Goal: Navigation & Orientation: Go to known website

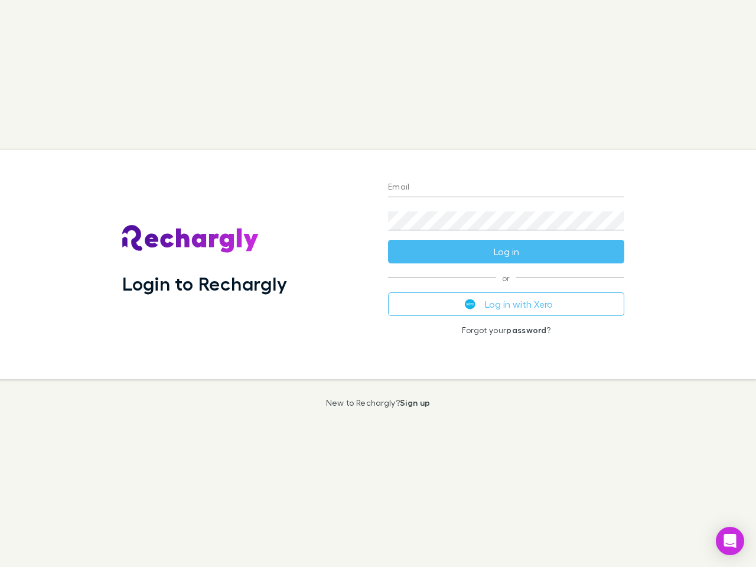
click at [378, 284] on div "Login to Rechargly" at bounding box center [246, 264] width 266 height 229
click at [506, 188] on input "Email" at bounding box center [506, 187] width 236 height 19
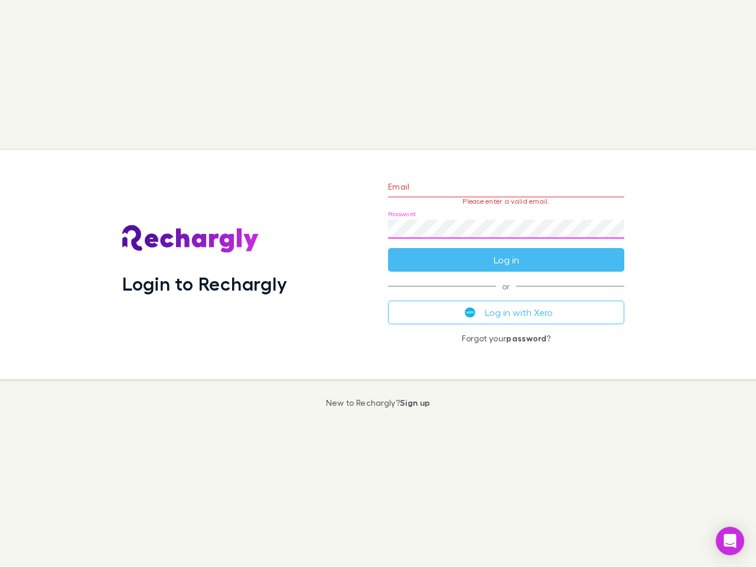
click at [506, 252] on form "Email Please enter a valid email. Password Log in" at bounding box center [506, 220] width 236 height 103
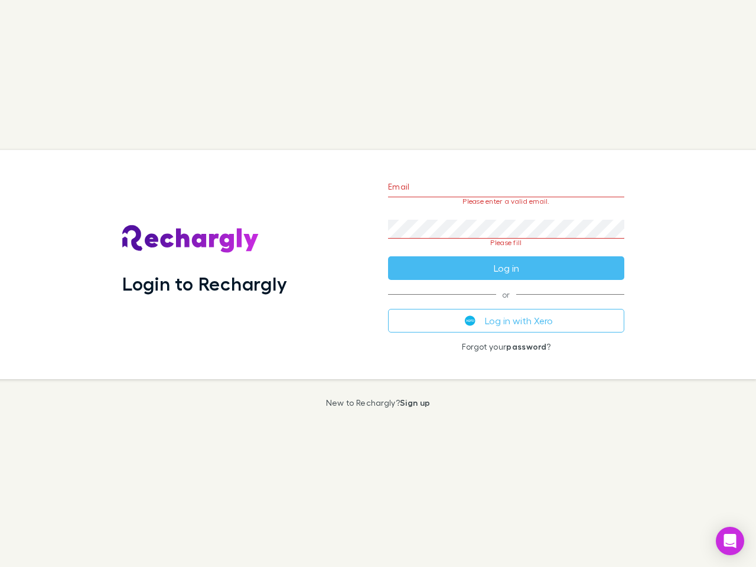
click at [506, 304] on div "Email Please enter a valid email. Password Please fill Log in or Log in with Xe…" at bounding box center [506, 264] width 255 height 229
click at [730, 541] on icon "Open Intercom Messenger" at bounding box center [730, 541] width 12 height 14
